Goal: Transaction & Acquisition: Purchase product/service

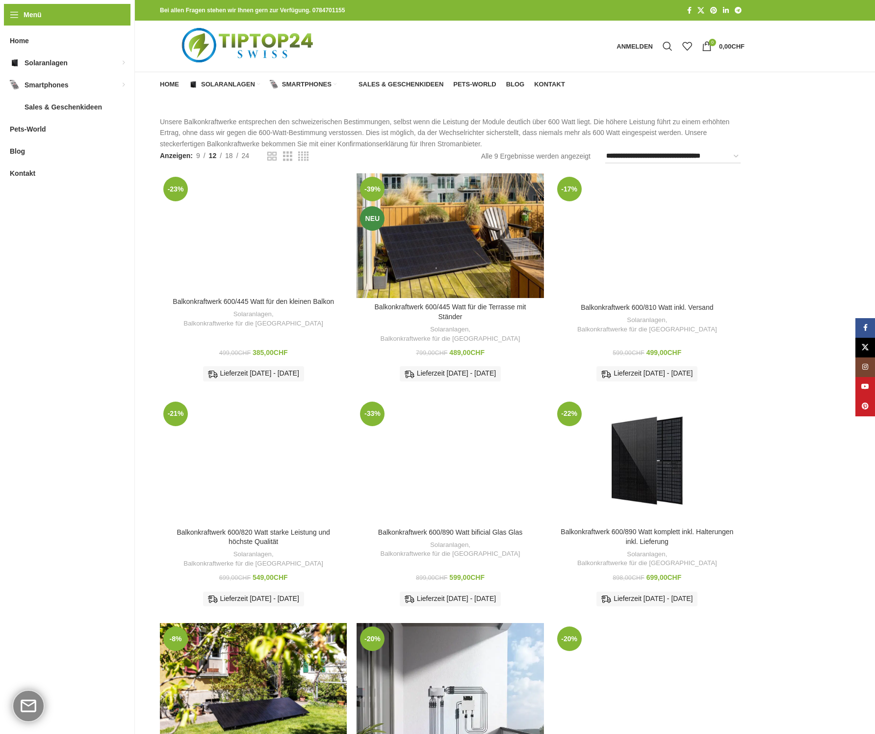
scroll to position [371, 0]
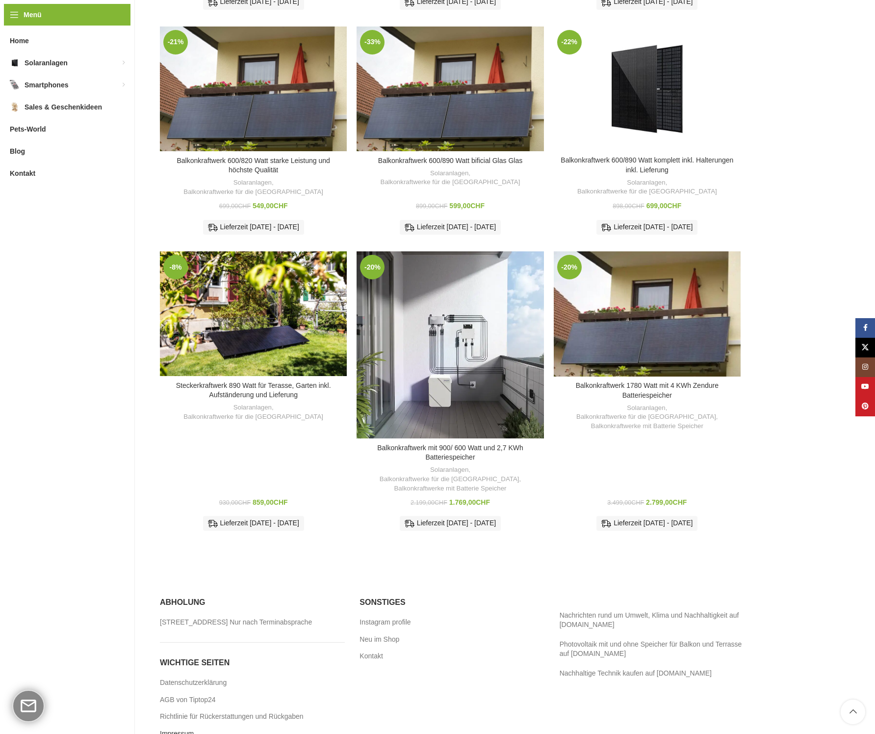
click at [182, 729] on link "Impressum" at bounding box center [177, 734] width 35 height 10
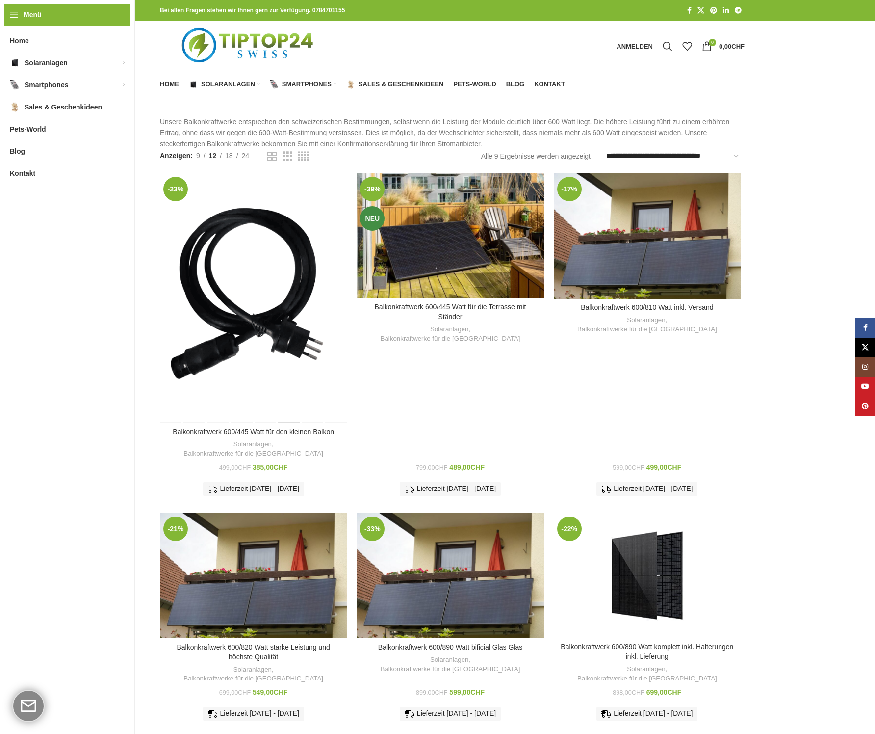
click at [291, 212] on div "Balkonkraftwerk 600/445 Watt für den kleinen Balkon" at bounding box center [289, 297] width 24 height 249
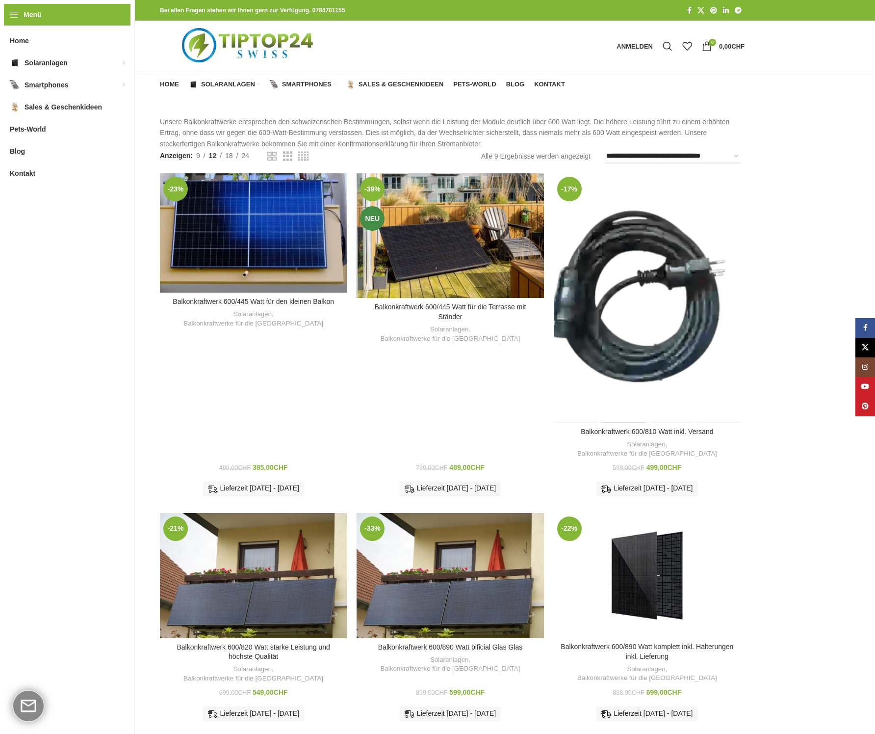
click at [628, 241] on div "Balkonkraftwerk 600/810 Watt inkl. Versand" at bounding box center [624, 297] width 47 height 249
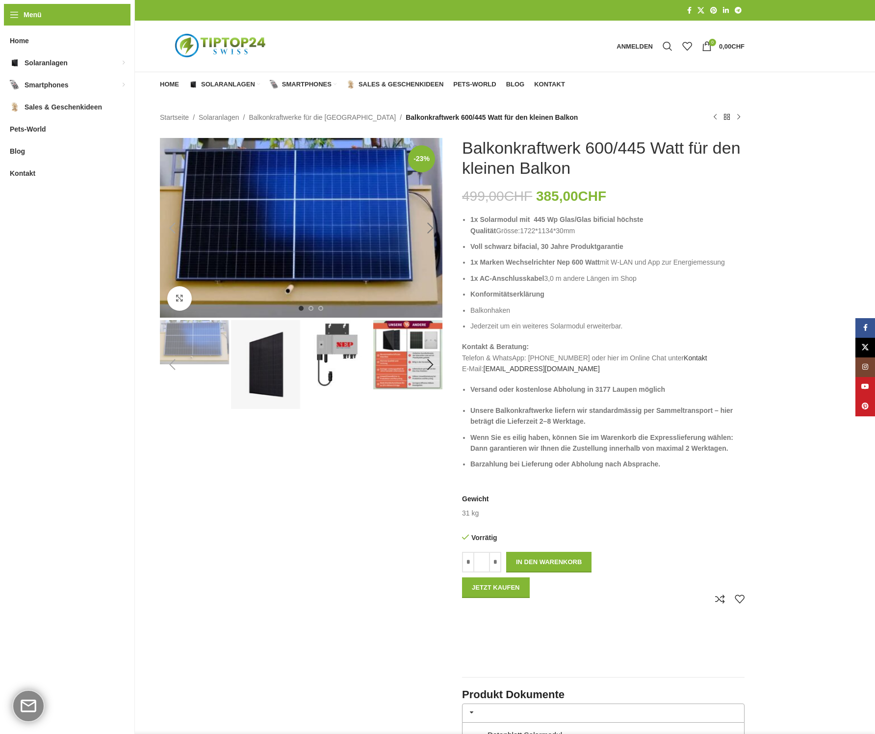
click at [434, 225] on div "Next slide" at bounding box center [430, 228] width 25 height 25
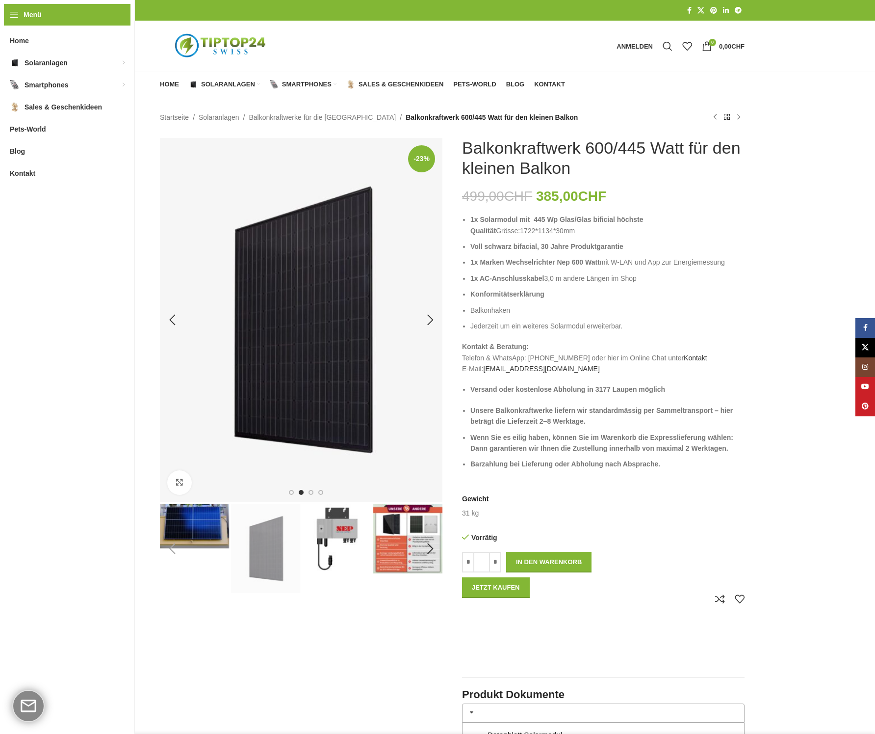
click at [170, 322] on div "Previous slide" at bounding box center [172, 320] width 25 height 25
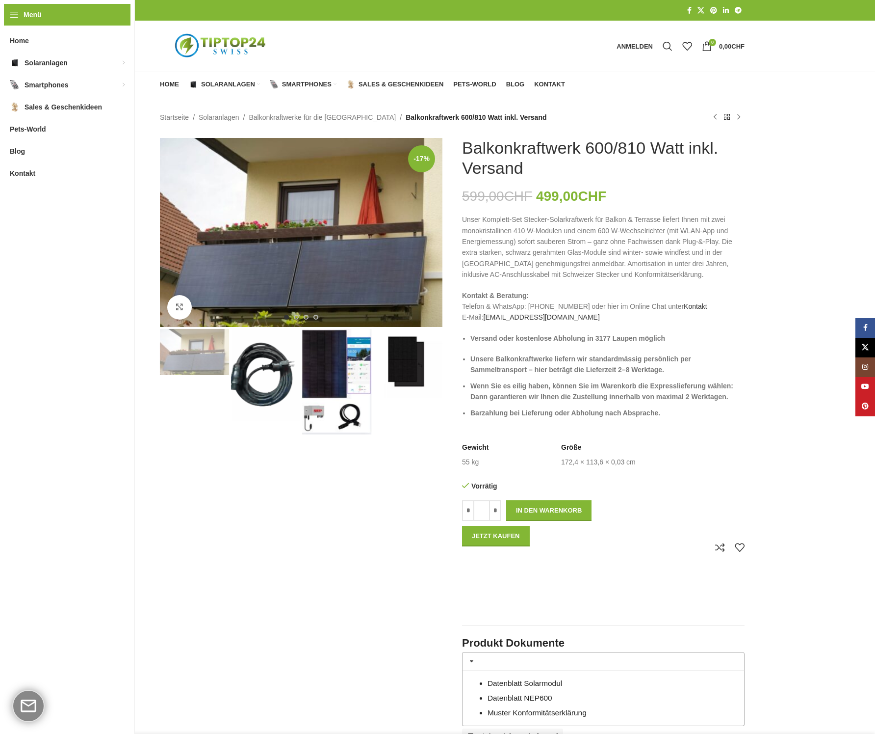
click at [344, 361] on img "3 / 4" at bounding box center [336, 382] width 69 height 106
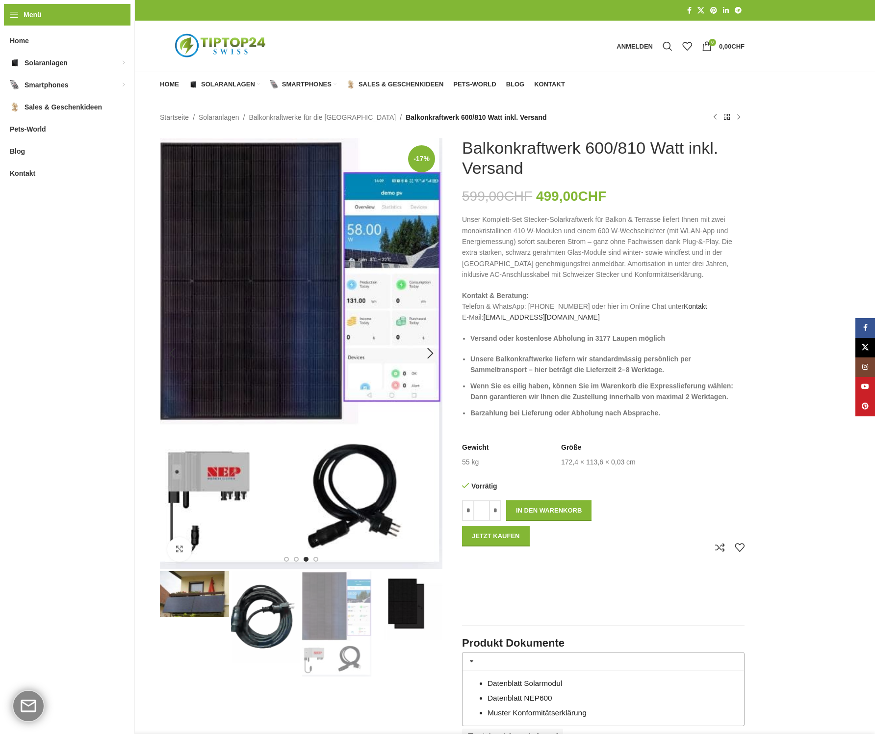
click at [213, 479] on img "3 / 4" at bounding box center [301, 353] width 283 height 431
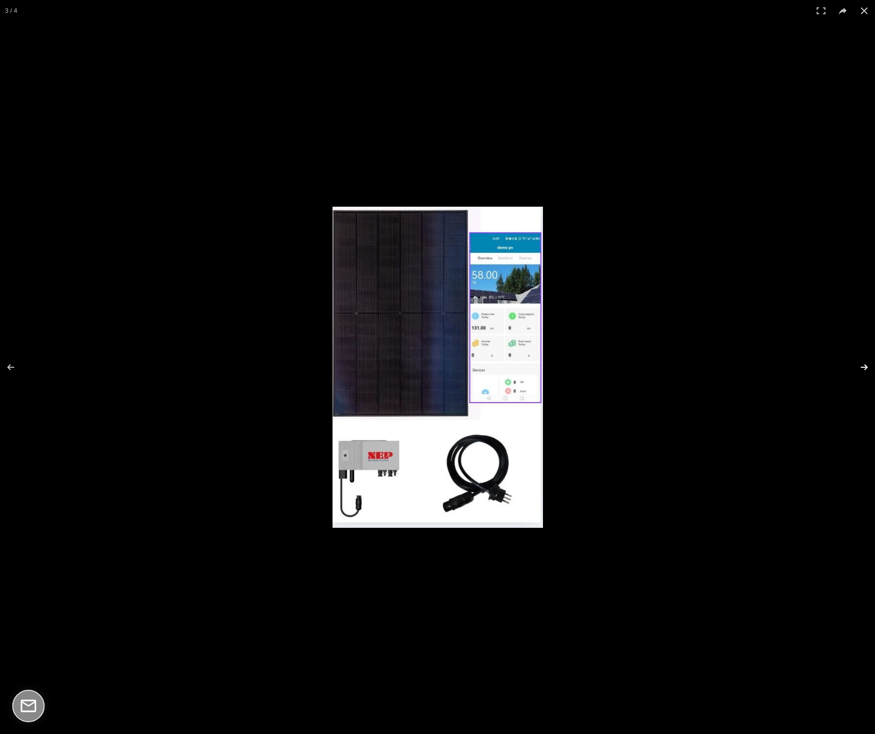
click at [861, 363] on button at bounding box center [858, 367] width 34 height 49
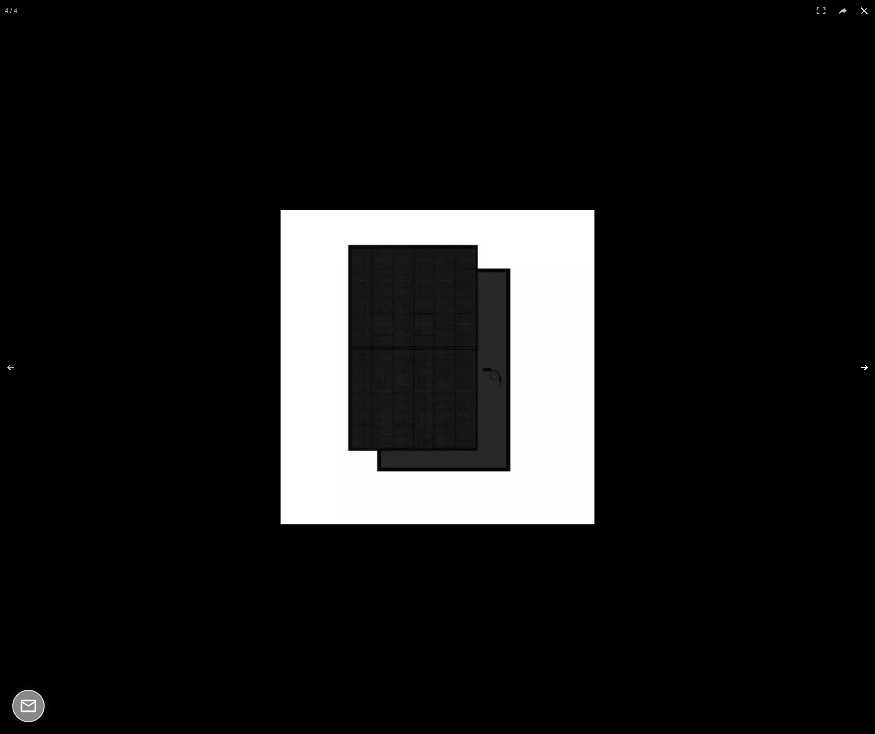
click at [861, 363] on button at bounding box center [858, 367] width 34 height 49
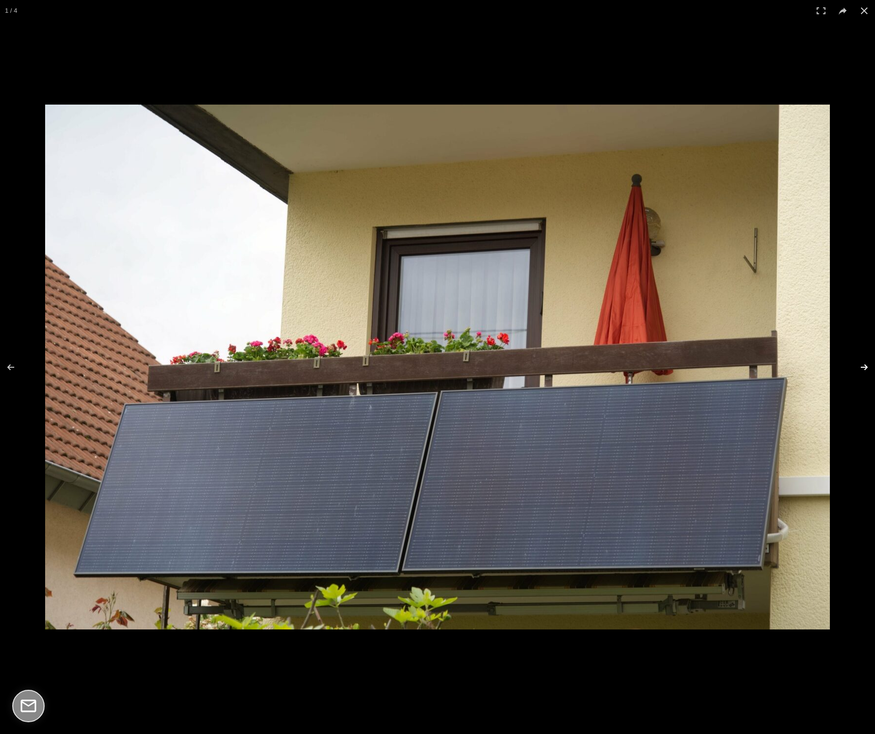
click at [861, 363] on button at bounding box center [858, 367] width 34 height 49
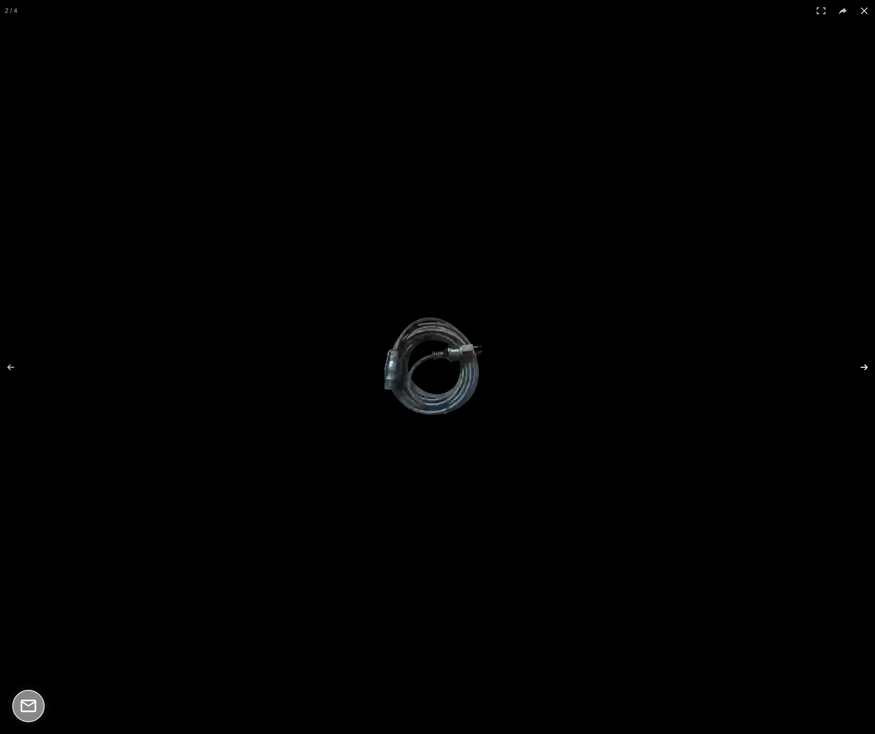
click at [861, 363] on button at bounding box center [858, 367] width 34 height 49
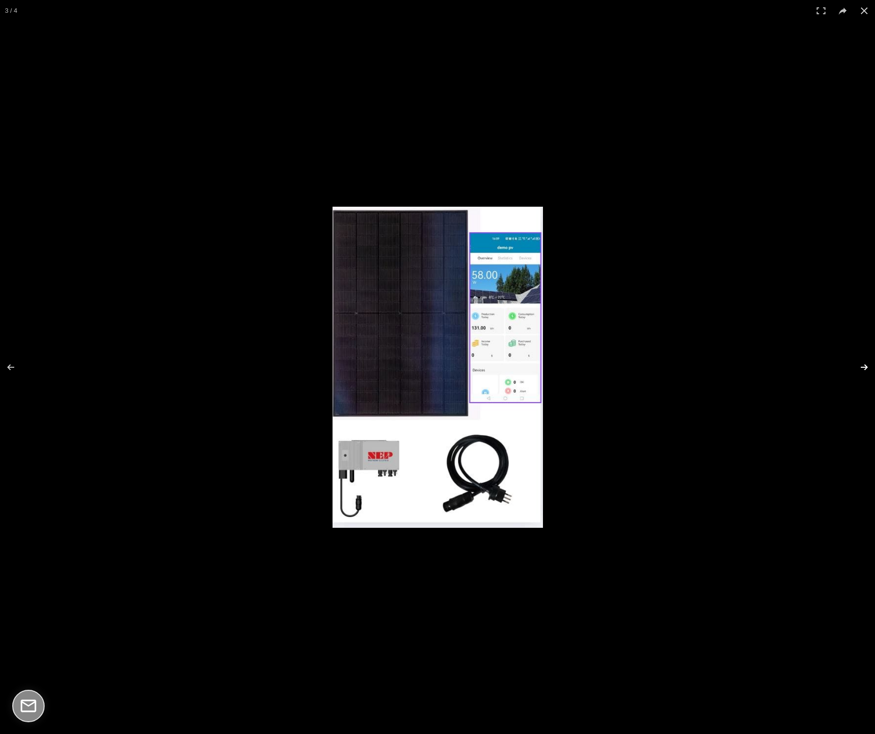
click at [861, 363] on button at bounding box center [858, 367] width 34 height 49
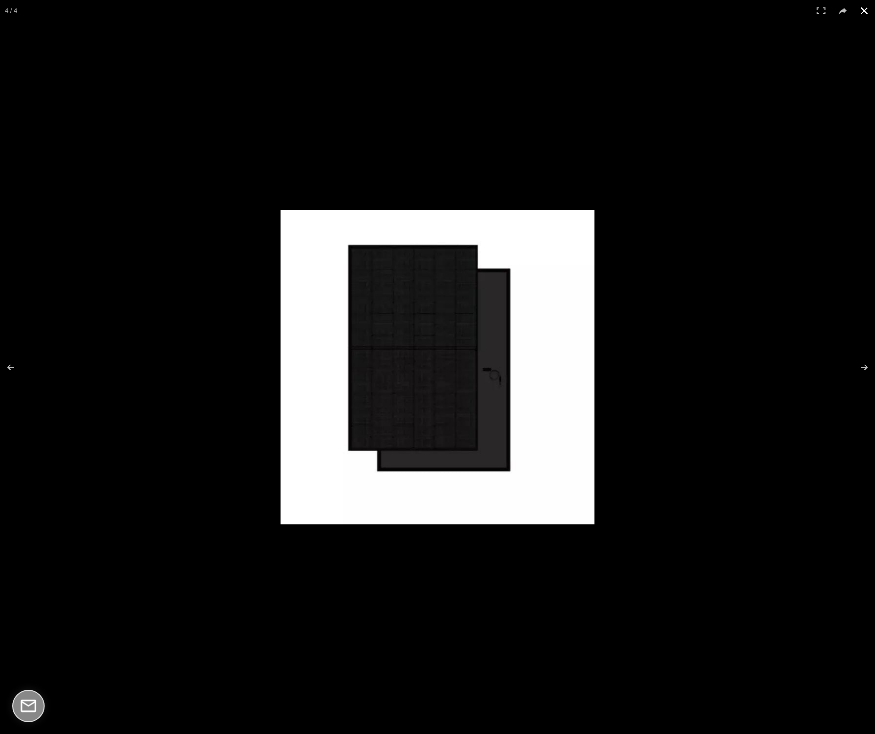
click at [863, 7] on button at bounding box center [865, 11] width 22 height 22
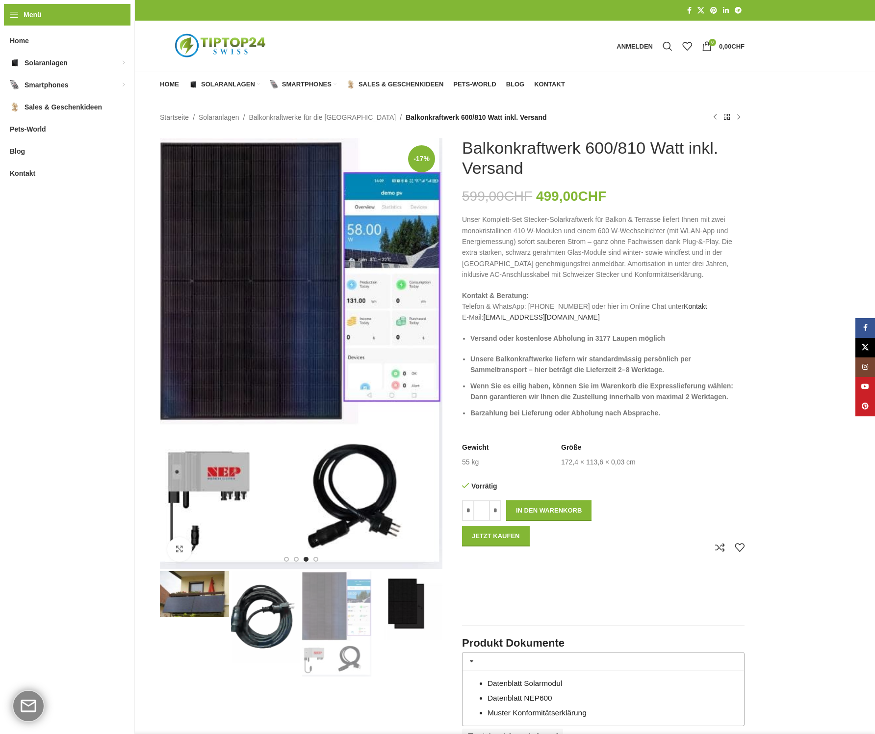
scroll to position [34, 0]
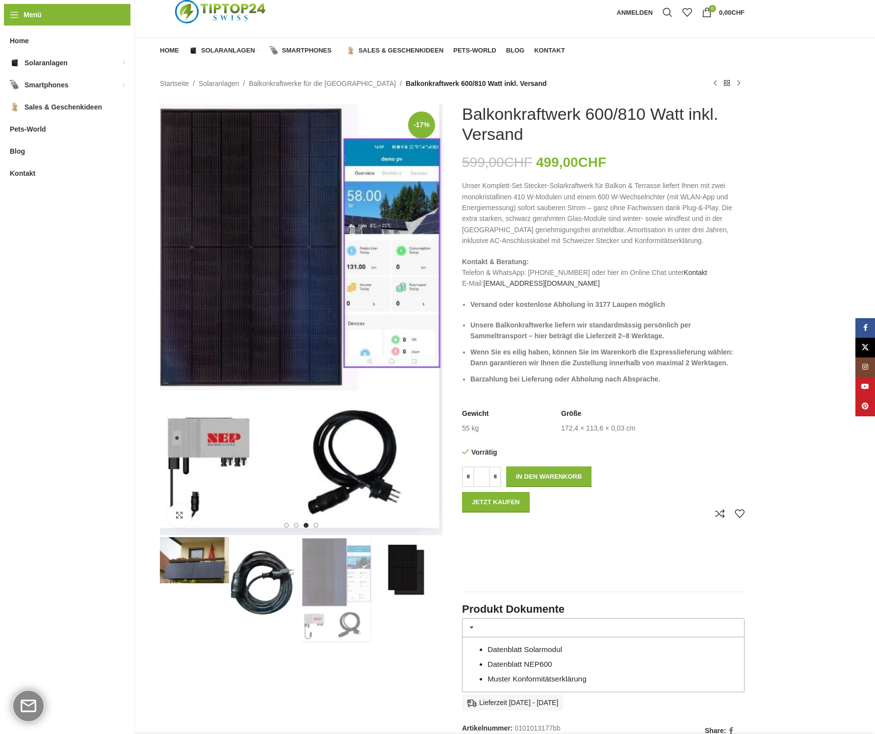
click at [538, 645] on link "Datenblatt Solarmodul" at bounding box center [525, 649] width 75 height 8
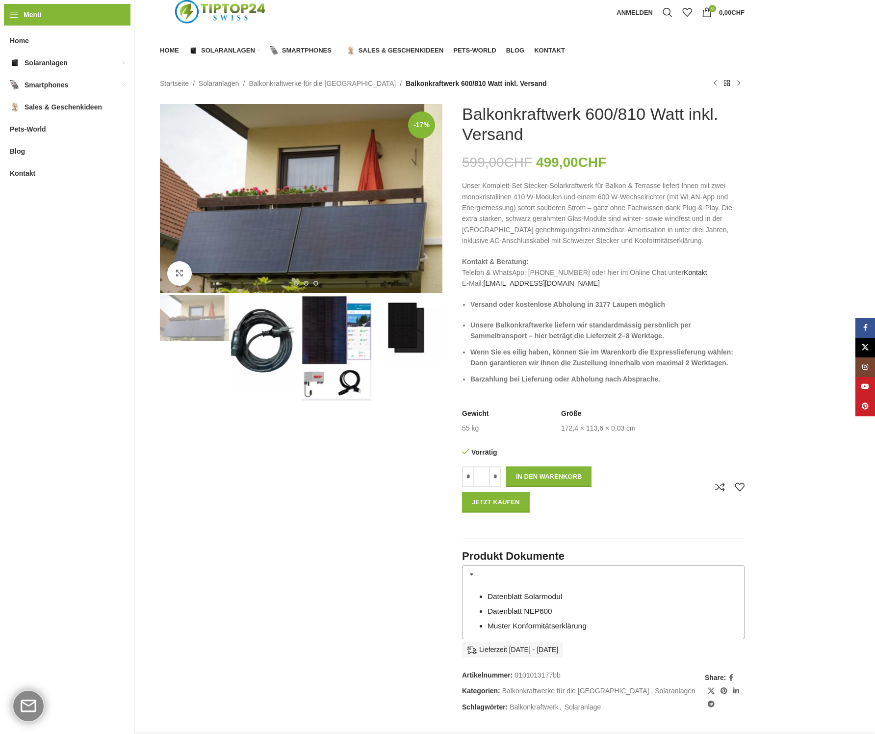
scroll to position [34, 0]
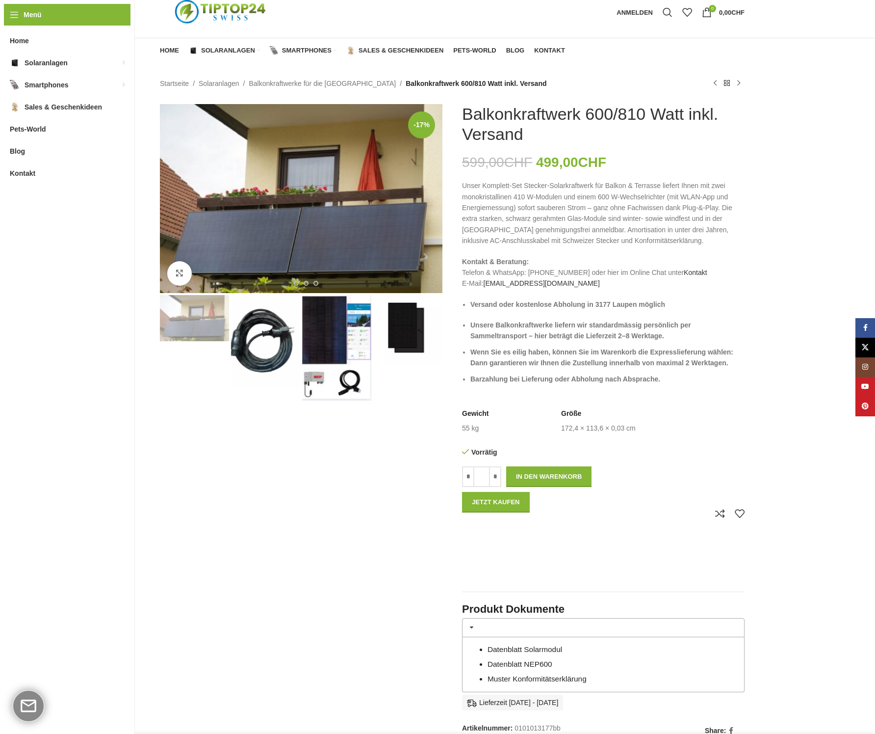
click at [517, 660] on link "Datenblatt NEP600" at bounding box center [520, 664] width 65 height 8
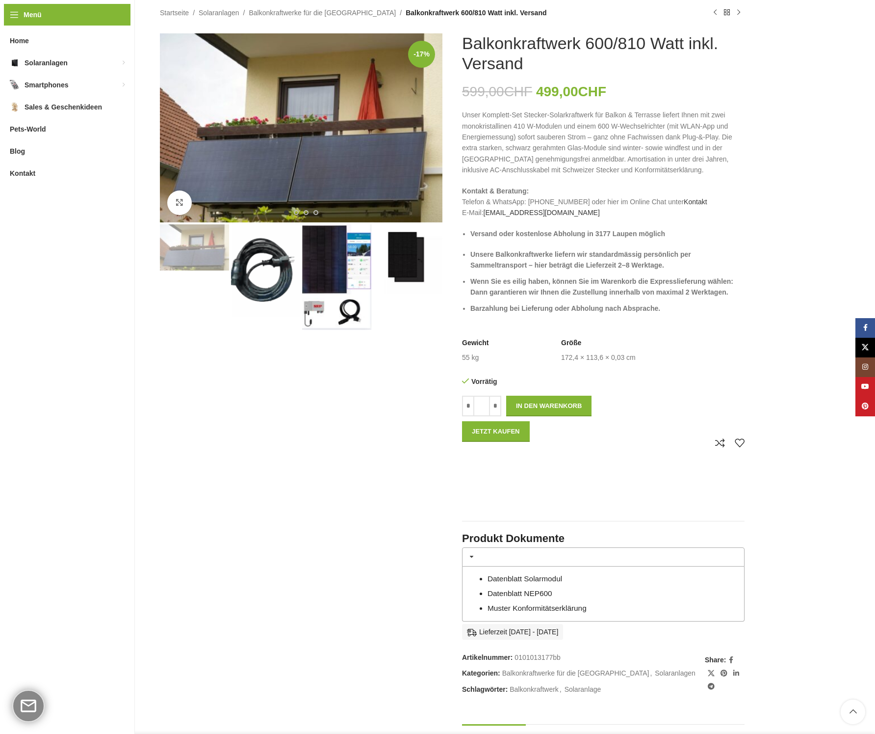
scroll to position [0, 0]
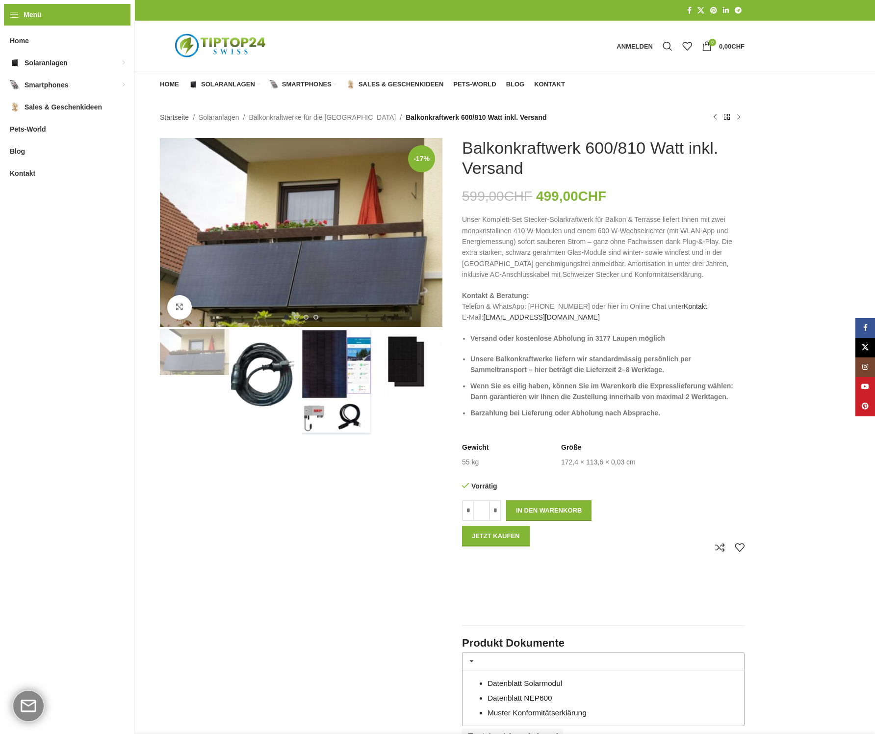
click at [171, 115] on link "Startseite" at bounding box center [174, 117] width 29 height 11
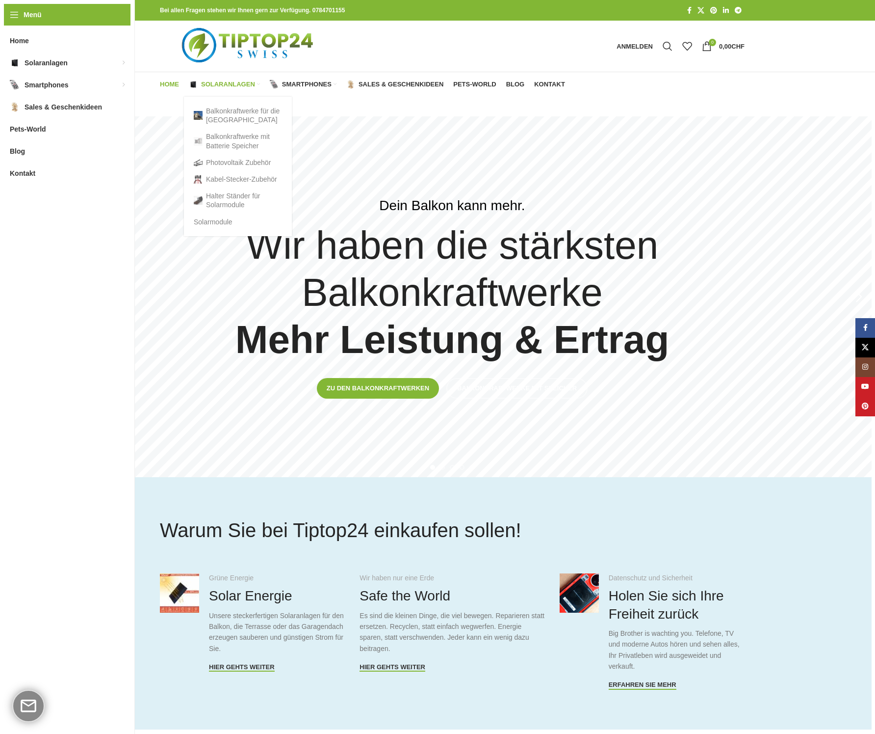
click at [215, 79] on link "Solaranlagen" at bounding box center [224, 85] width 71 height 20
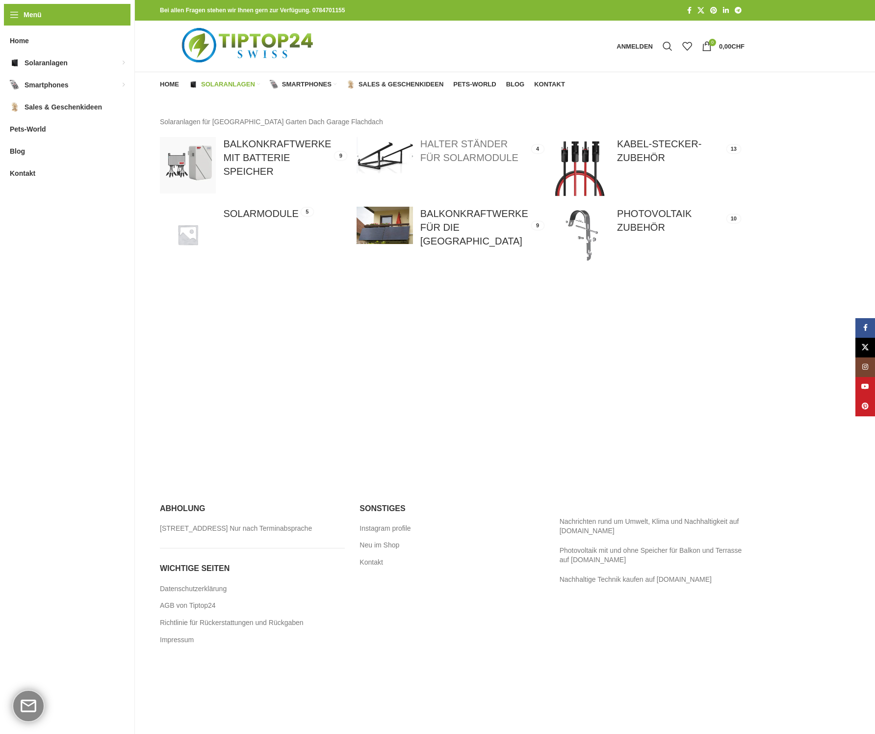
click at [450, 147] on link at bounding box center [450, 155] width 187 height 36
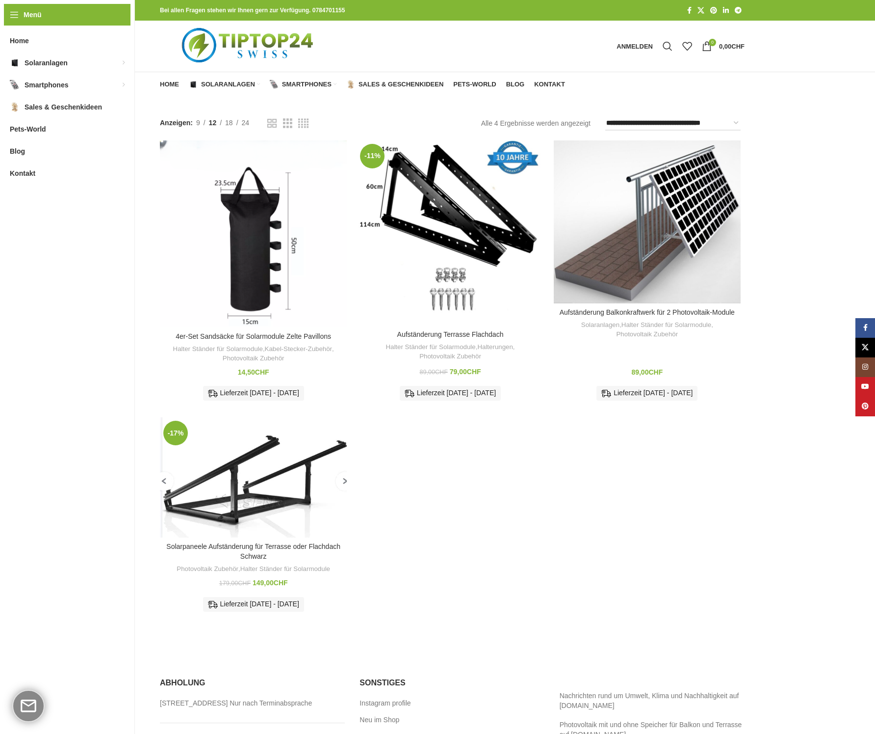
click at [624, 314] on h3 "Aufständerung Balkonkraftwerk für 2 Photovoltaik-Module" at bounding box center [647, 313] width 177 height 10
click at [624, 310] on link "Aufständerung Balkonkraftwerk für 2 Photovoltaik-Module" at bounding box center [647, 312] width 175 height 8
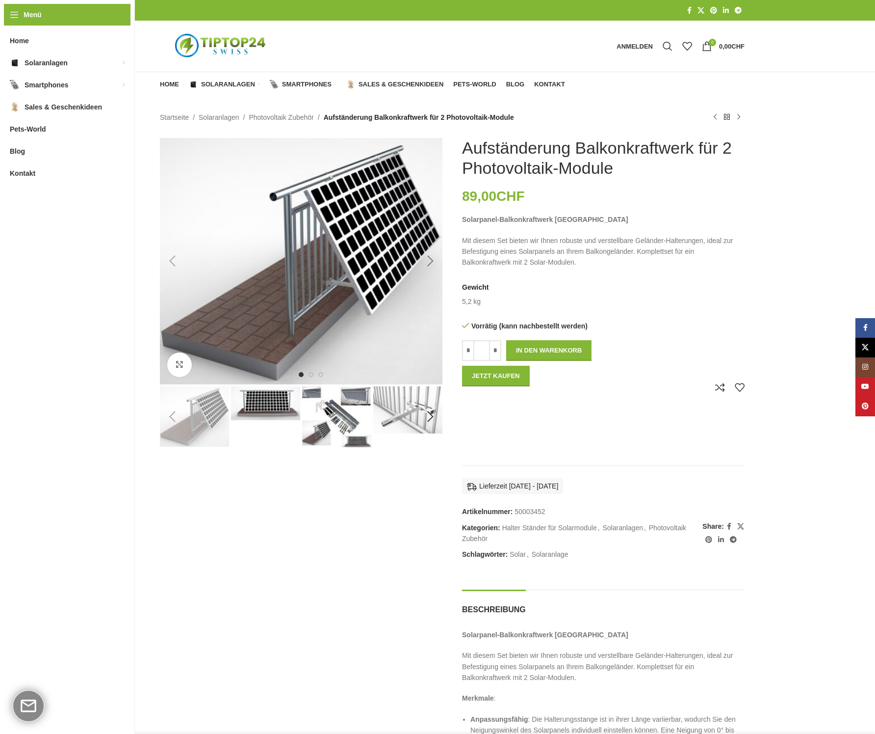
click at [429, 260] on div "Next slide" at bounding box center [430, 261] width 25 height 25
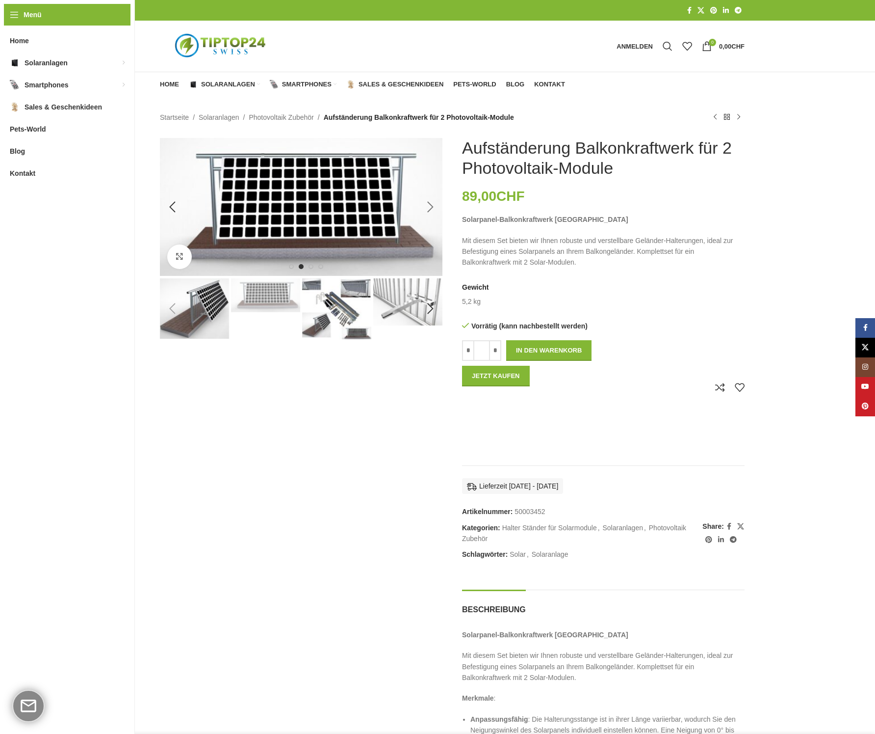
click at [429, 260] on img "2 / 9" at bounding box center [301, 207] width 283 height 138
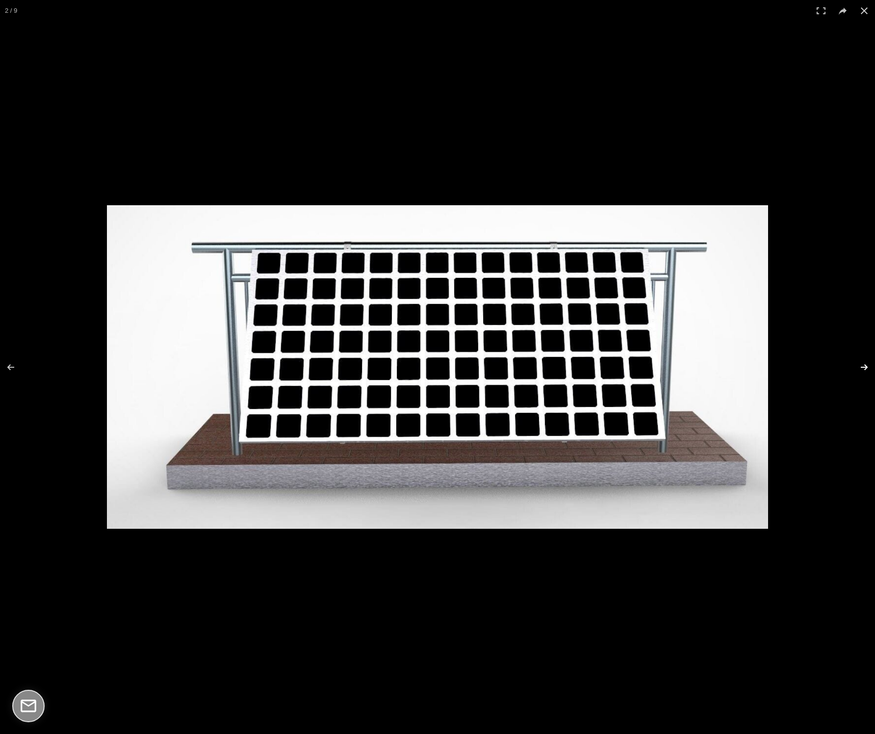
click at [864, 364] on button at bounding box center [858, 367] width 34 height 49
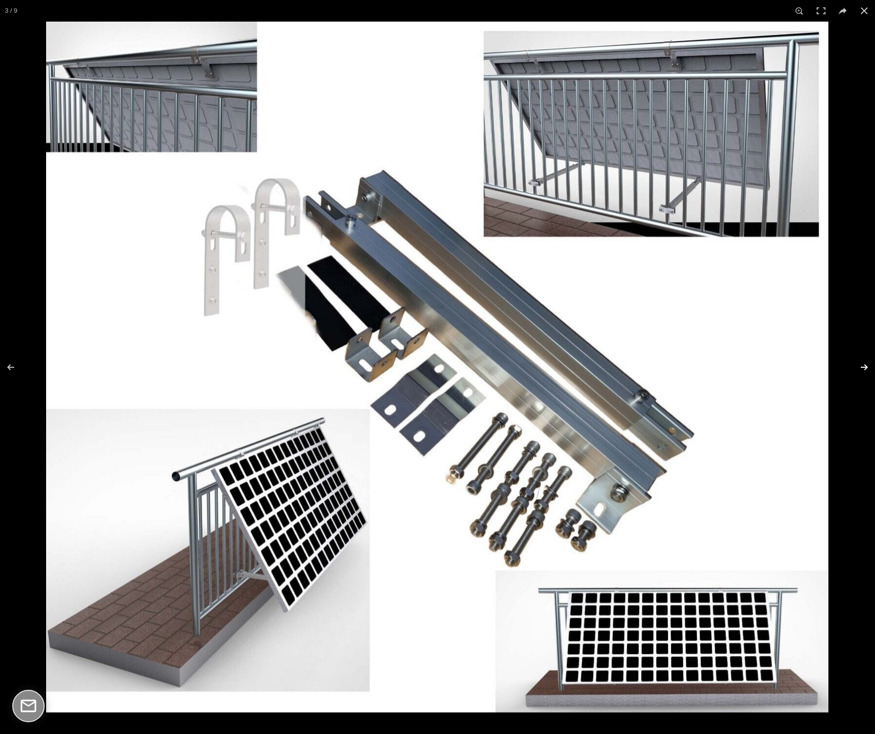
click at [864, 364] on button at bounding box center [858, 367] width 34 height 49
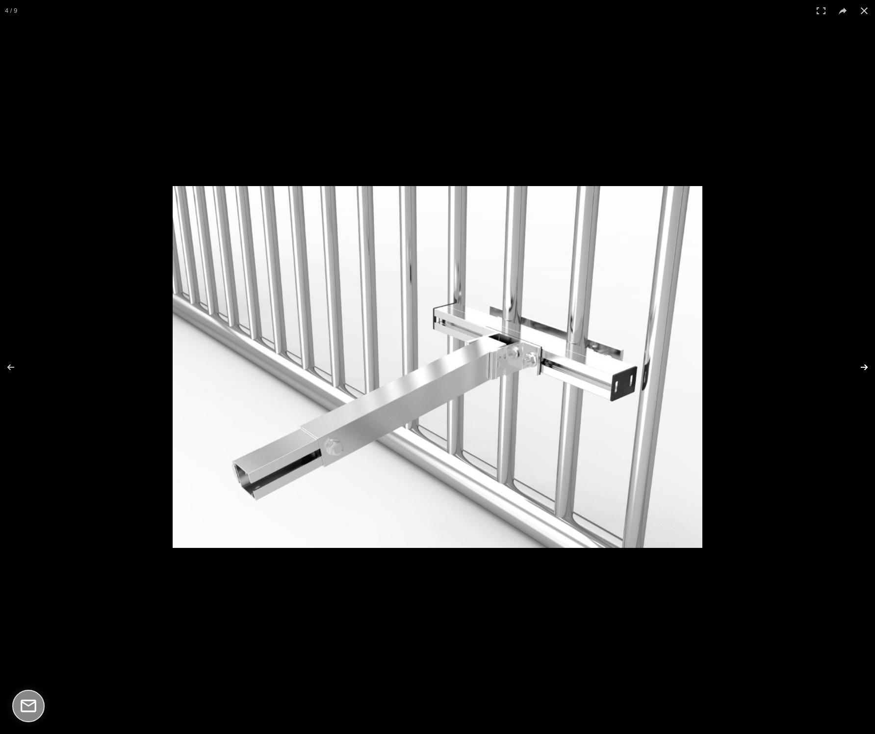
click at [864, 364] on button at bounding box center [858, 367] width 34 height 49
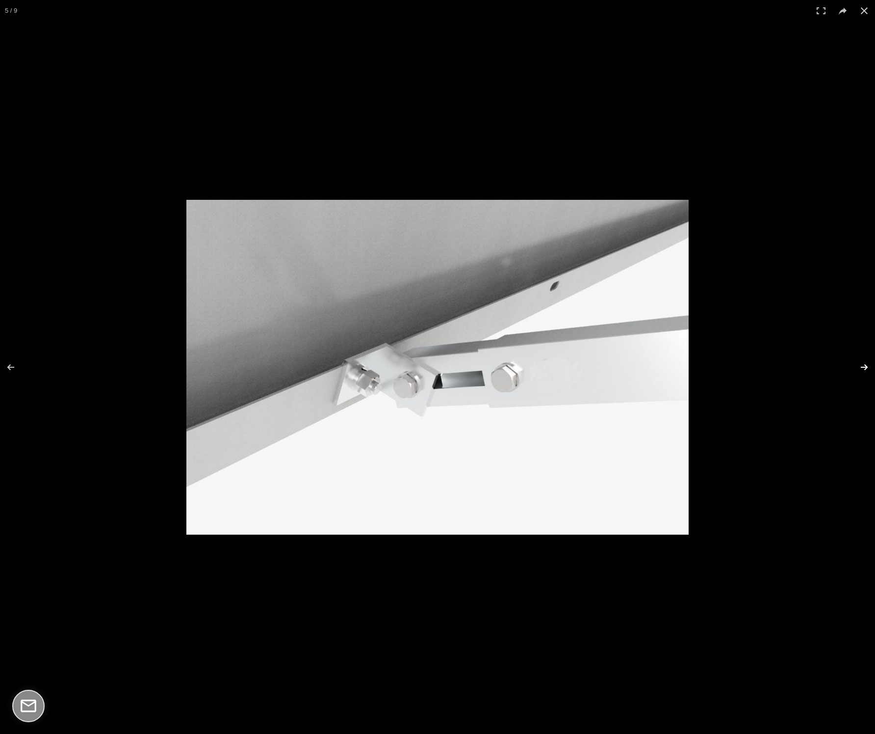
click at [864, 364] on button at bounding box center [858, 367] width 34 height 49
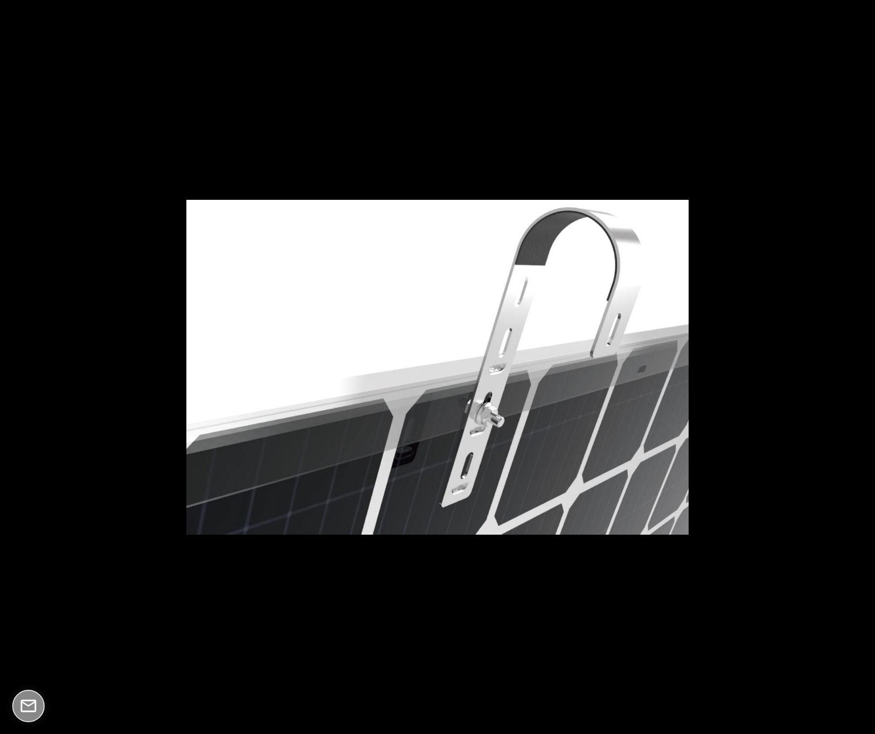
click at [864, 364] on button at bounding box center [858, 367] width 34 height 49
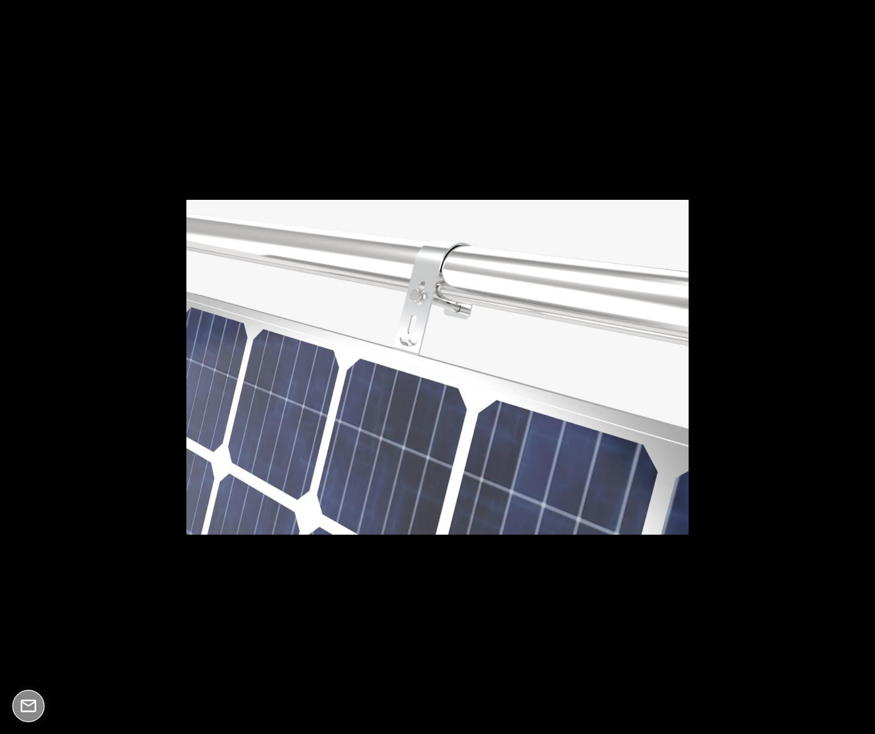
click at [864, 364] on button at bounding box center [858, 367] width 34 height 49
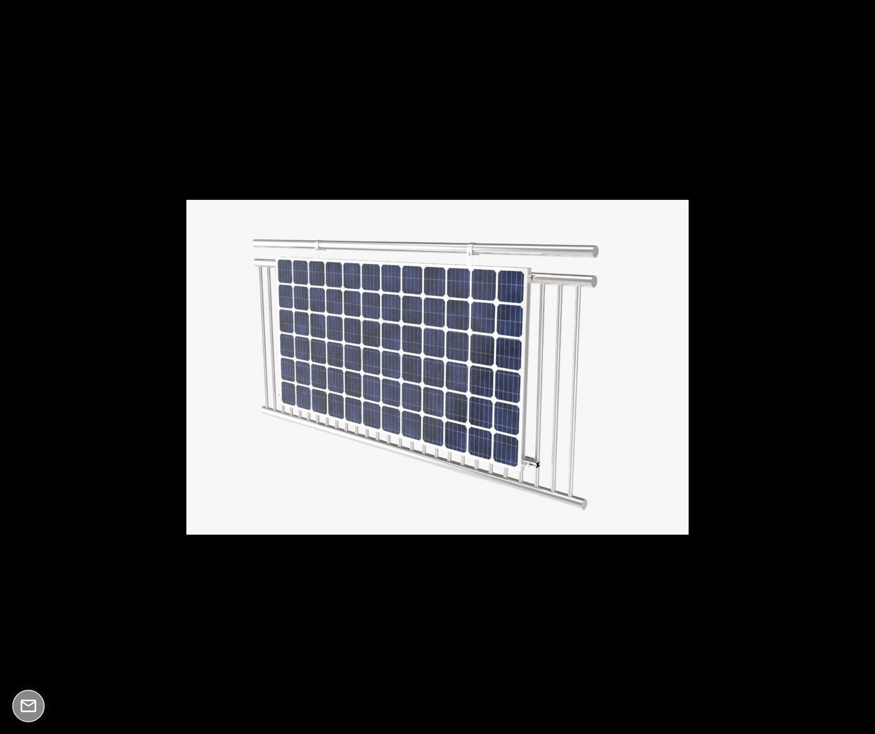
click at [864, 364] on button at bounding box center [858, 367] width 34 height 49
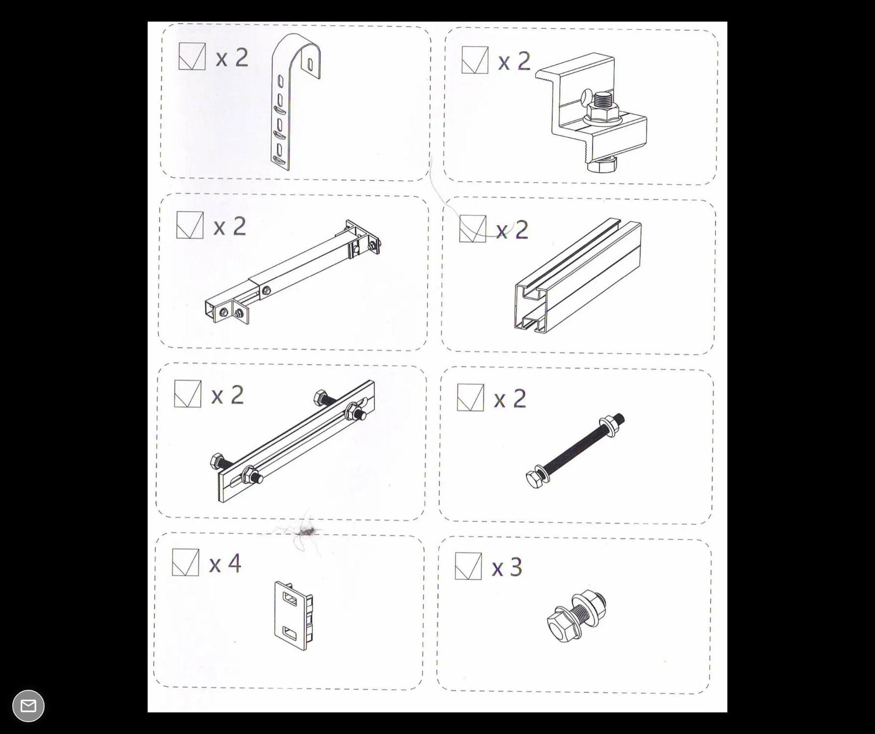
click at [864, 364] on button at bounding box center [858, 367] width 34 height 49
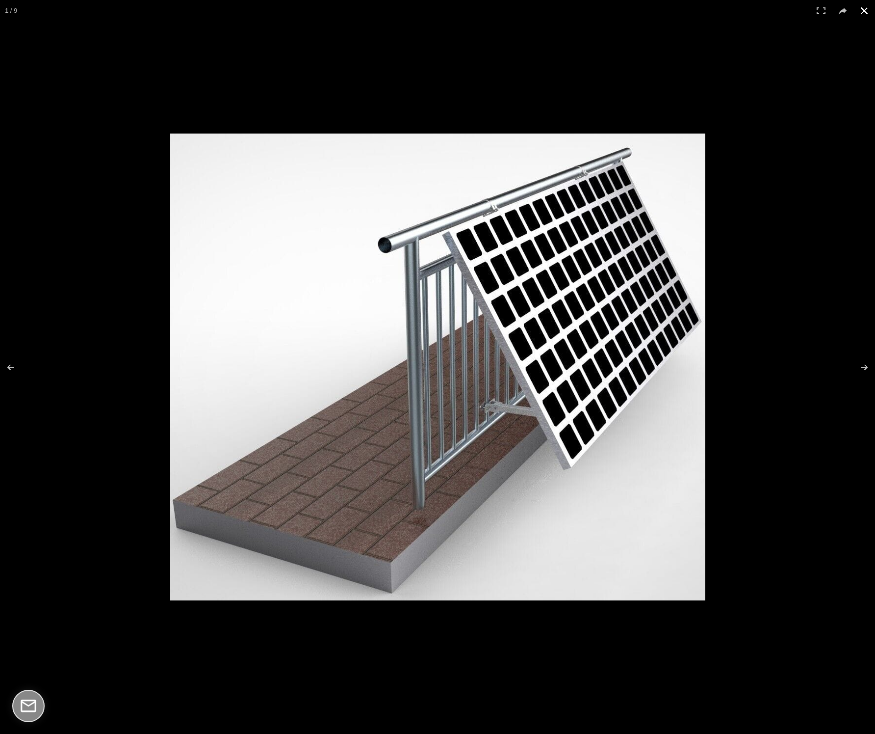
click at [862, 12] on button at bounding box center [865, 11] width 22 height 22
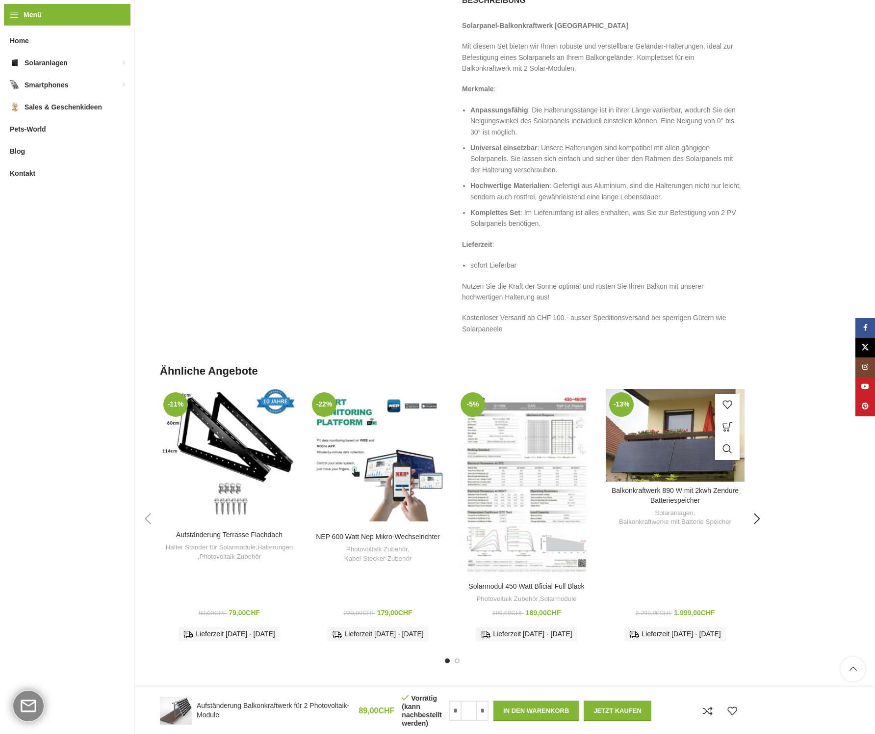
scroll to position [611, 0]
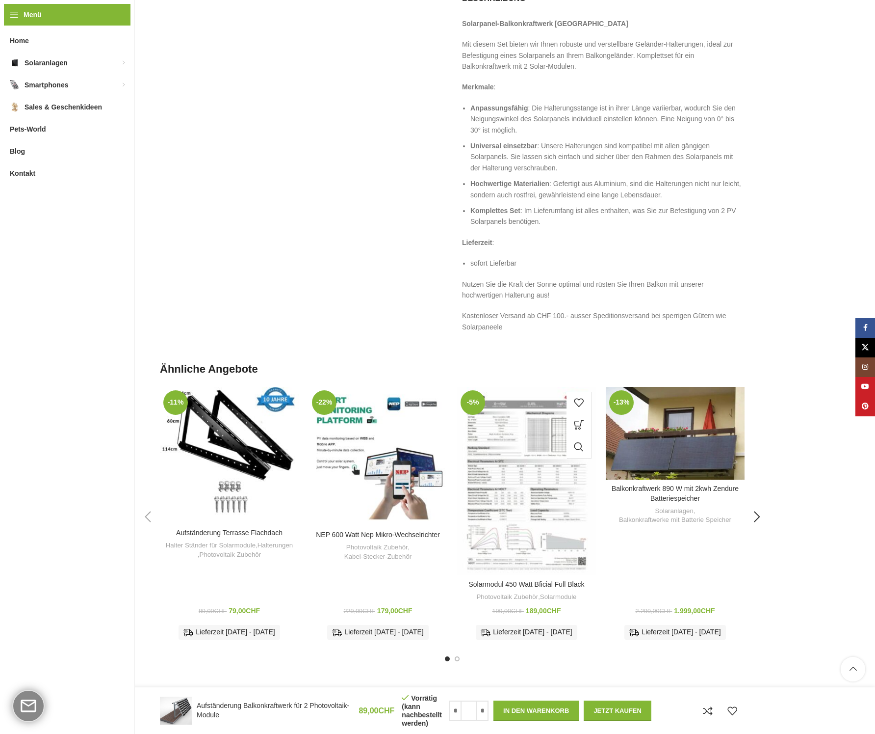
click at [530, 478] on img "Solarmodul 450 Watt Bficial Full Black" at bounding box center [526, 481] width 139 height 188
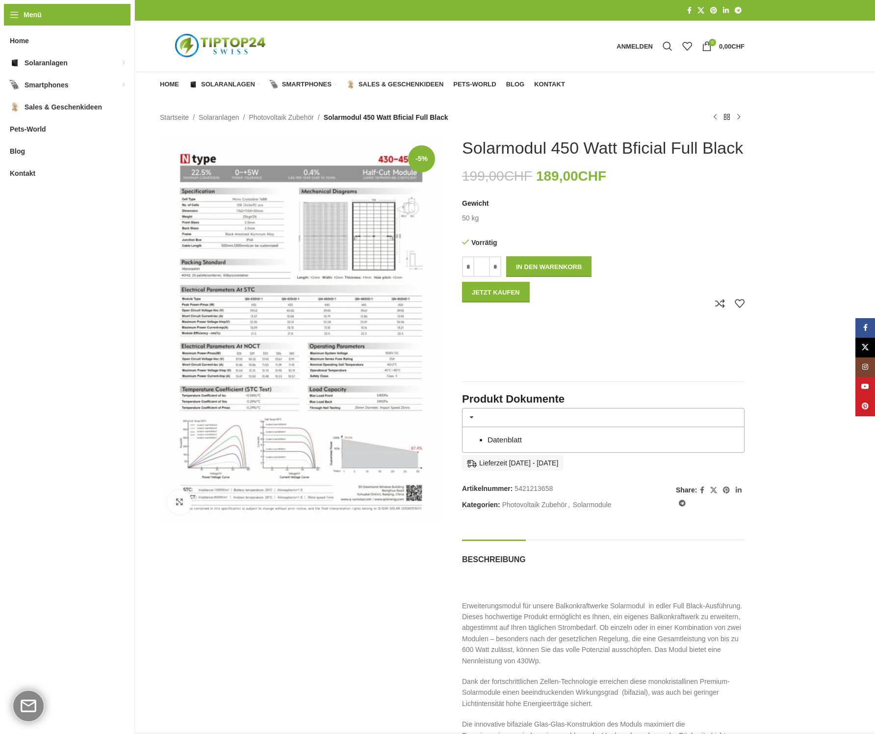
click at [515, 437] on link "Datenblatt" at bounding box center [505, 439] width 34 height 8
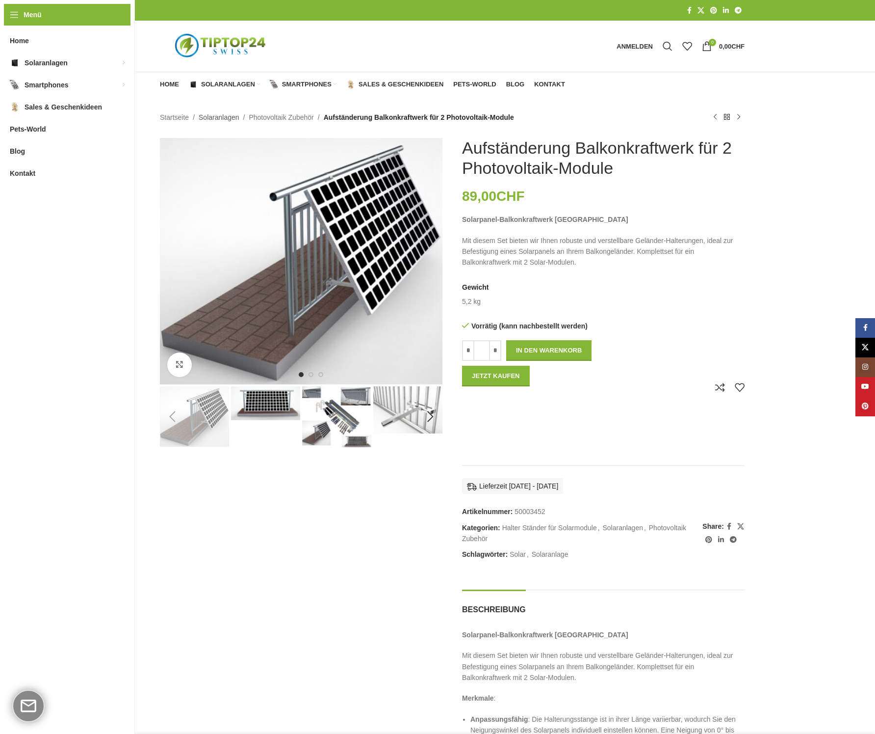
click at [216, 117] on link "Solaranlagen" at bounding box center [219, 117] width 41 height 11
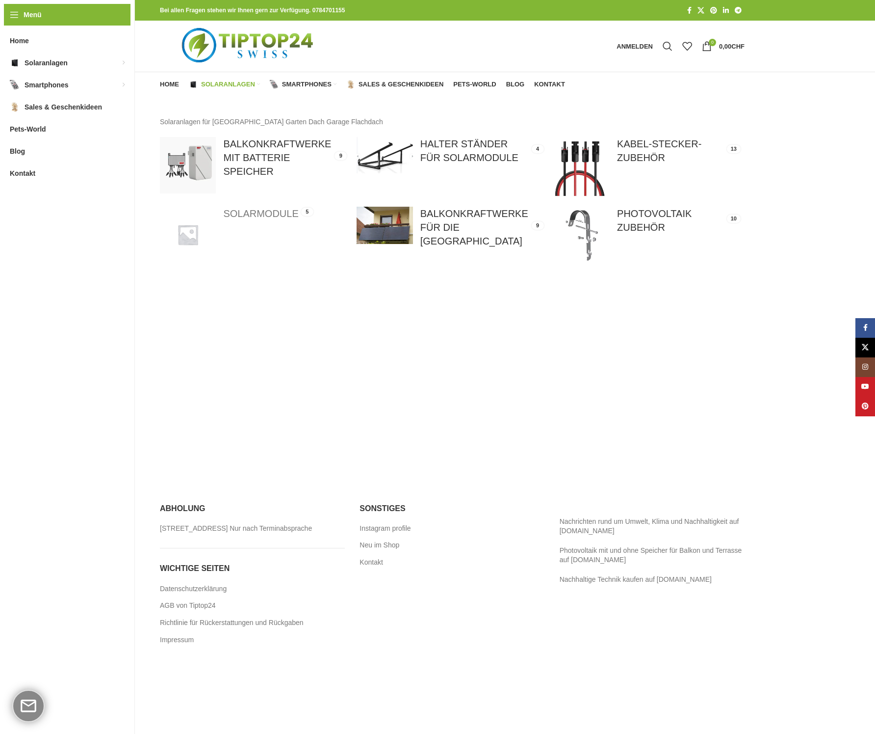
click at [257, 210] on link at bounding box center [253, 235] width 187 height 56
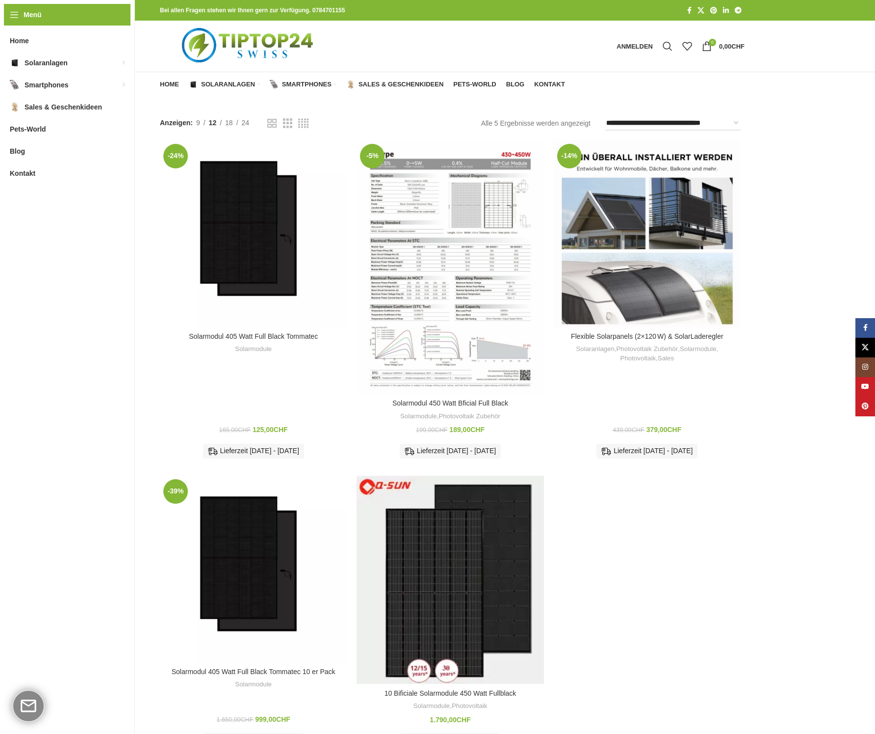
click at [255, 215] on img "Solarmodul 405 Watt Full Black Tommatec" at bounding box center [253, 233] width 187 height 187
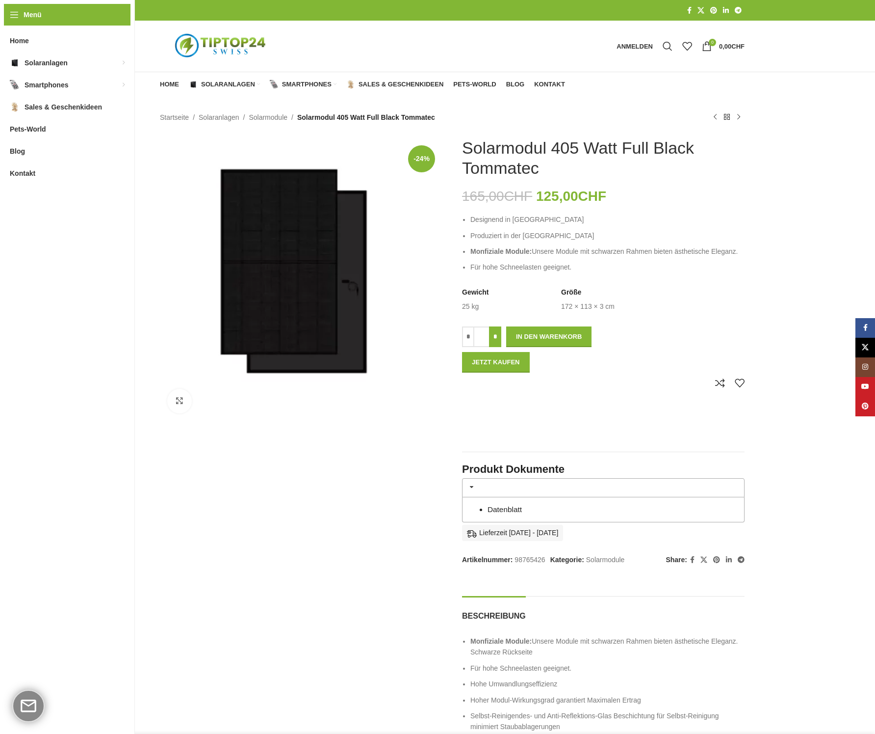
click at [497, 337] on input "*" at bounding box center [495, 336] width 12 height 21
type input "*"
click at [551, 334] on button "In den Warenkorb" at bounding box center [548, 336] width 85 height 21
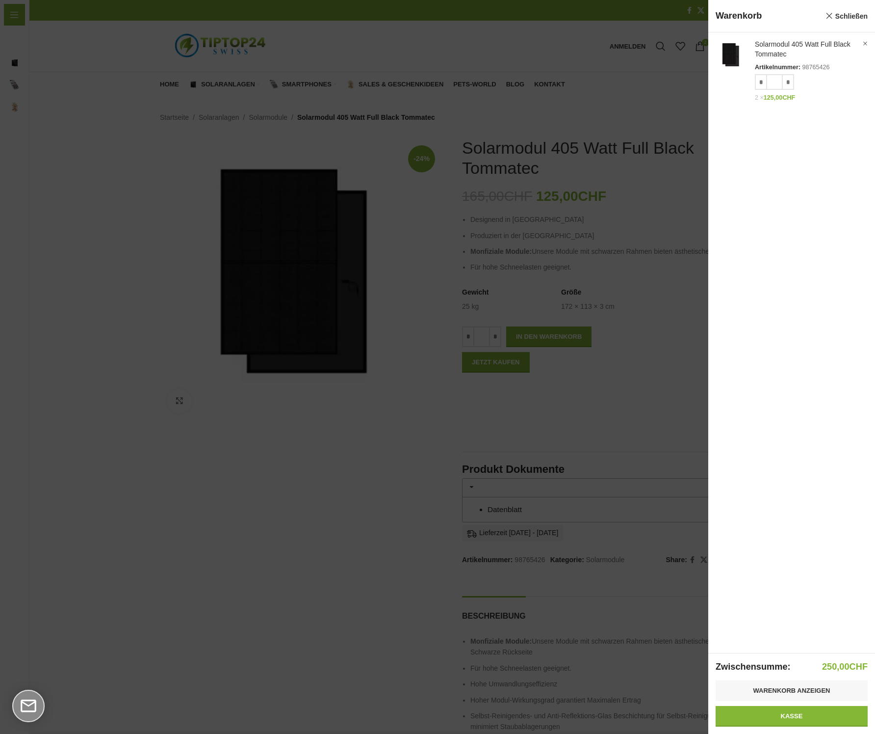
click at [223, 535] on div at bounding box center [437, 367] width 875 height 734
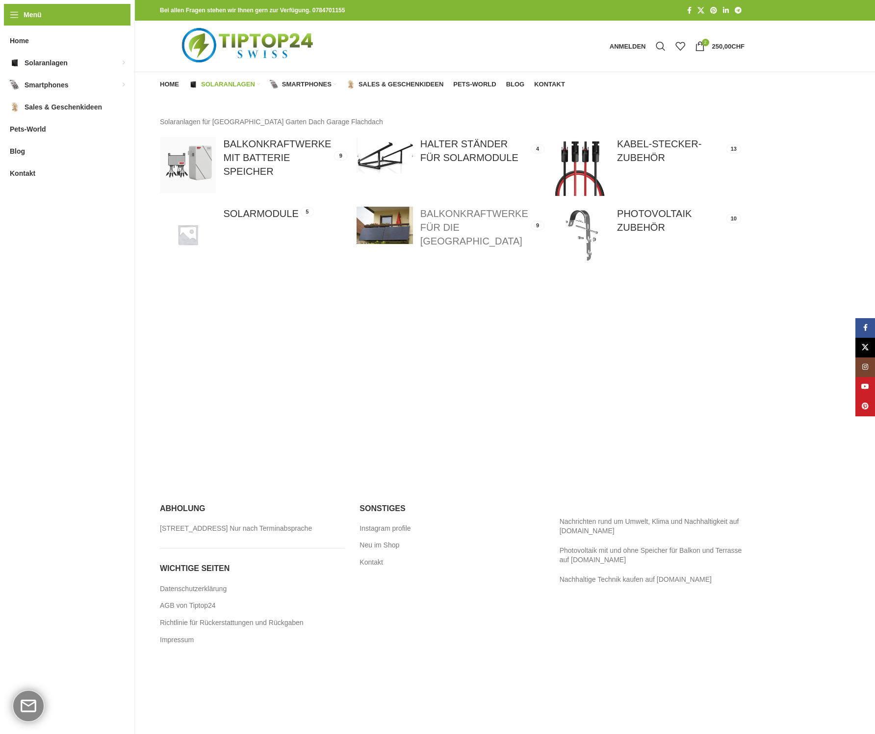
click at [470, 217] on link at bounding box center [450, 227] width 187 height 41
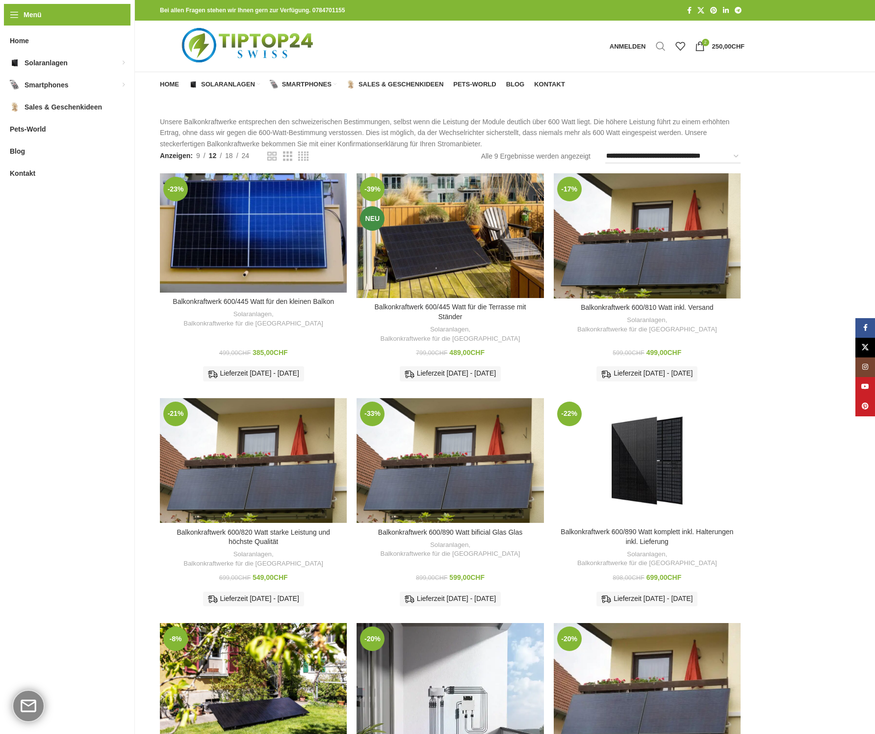
click at [662, 47] on span "Suche" at bounding box center [661, 46] width 10 height 10
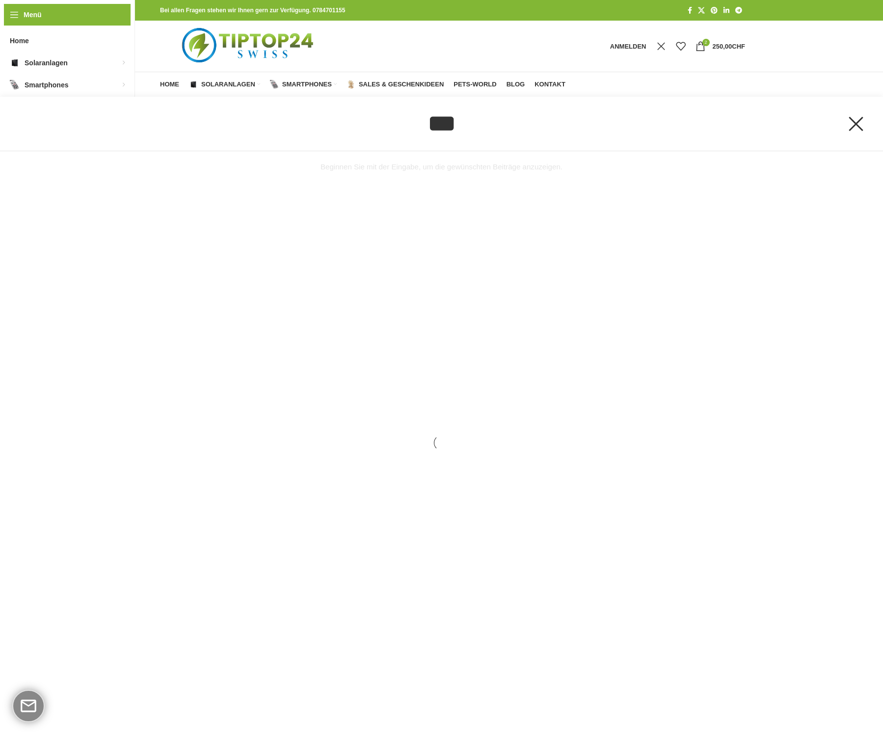
type input "***"
click button "Suche" at bounding box center [0, 0] width 0 height 0
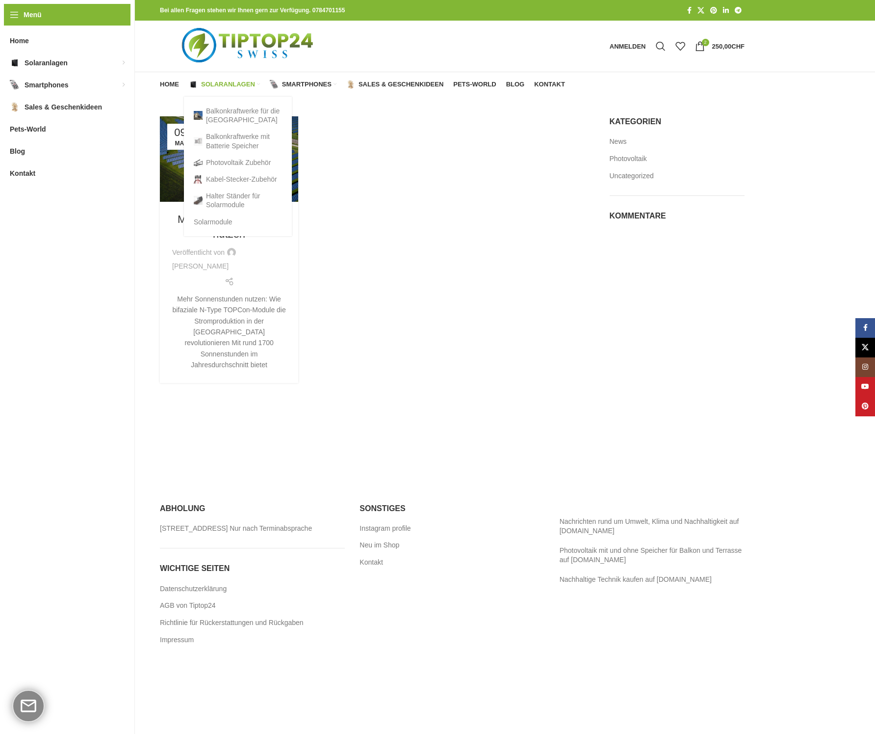
click at [230, 83] on span "Solaranlagen" at bounding box center [228, 84] width 54 height 8
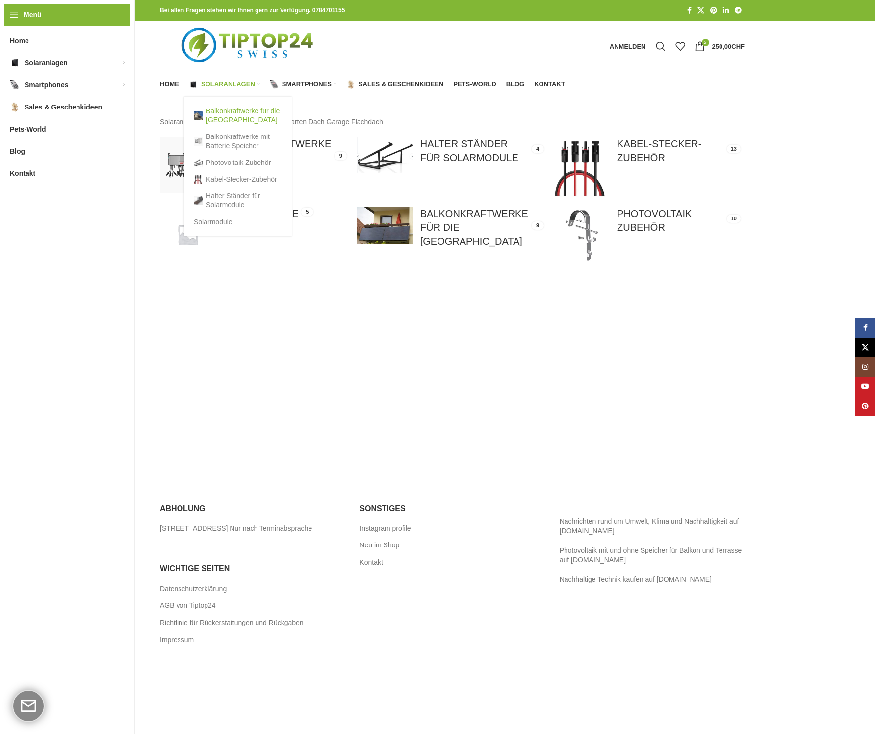
click at [225, 111] on link "Balkonkraftwerke für die [GEOGRAPHIC_DATA]" at bounding box center [238, 116] width 88 height 26
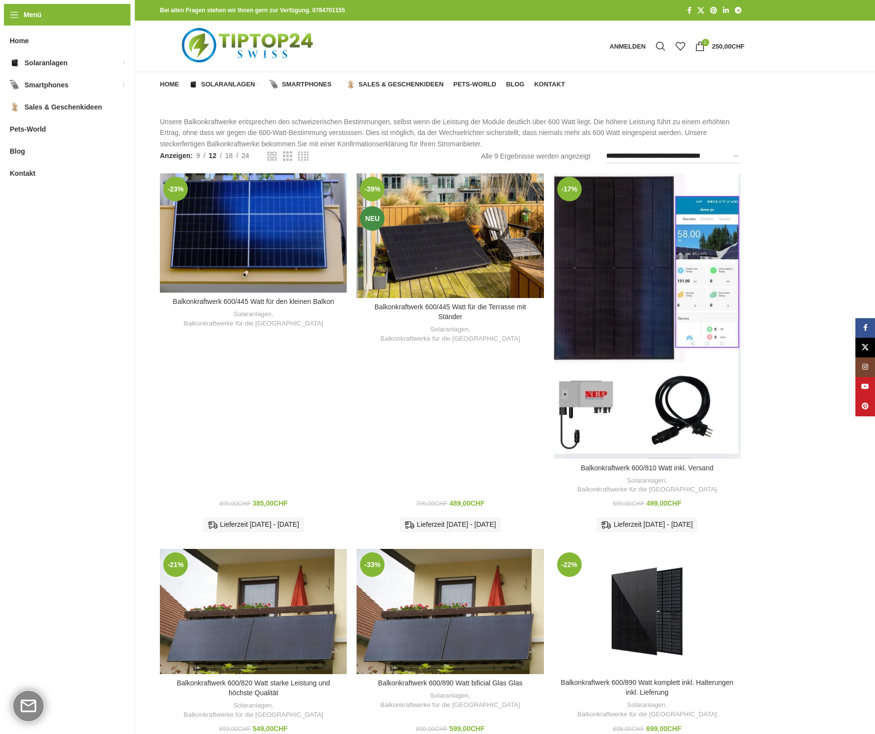
click at [654, 269] on div "Balkonkraftwerk 600/810 Watt inkl. Versand" at bounding box center [670, 315] width 47 height 285
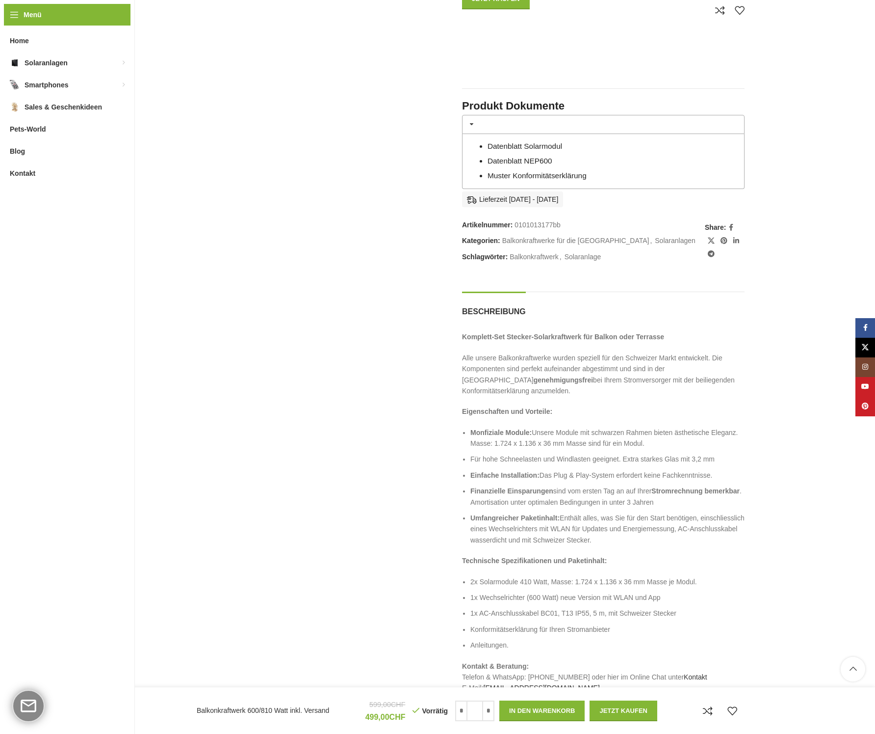
scroll to position [702, 0]
